Goal: Information Seeking & Learning: Find specific fact

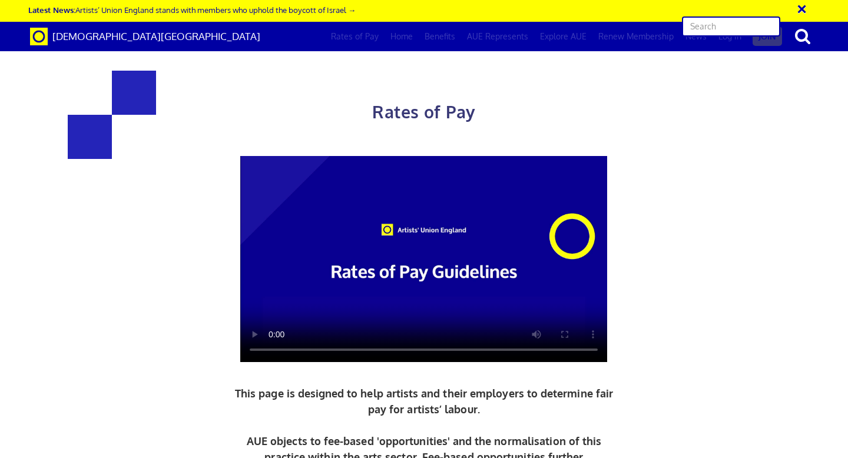
click at [761, 27] on input "text" at bounding box center [731, 26] width 98 height 20
type input "curator rates"
click at [751, 28] on input "curator rates" at bounding box center [731, 26] width 98 height 20
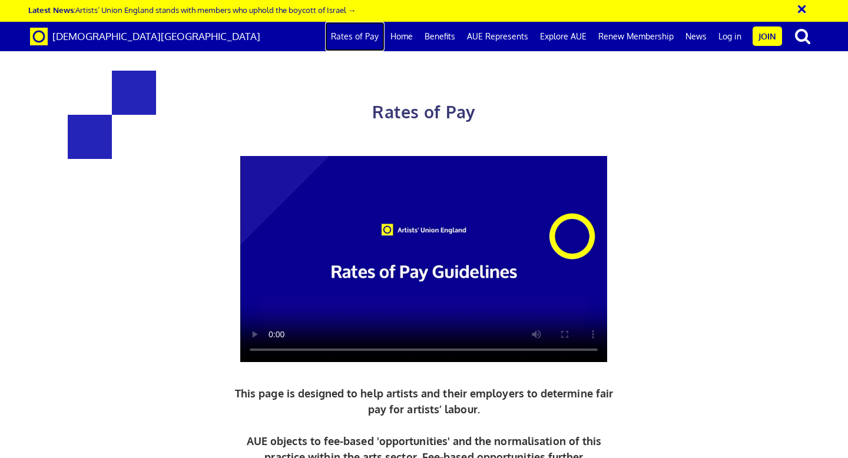
click at [366, 42] on link "Rates of Pay" at bounding box center [354, 36] width 59 height 29
